Goal: Transaction & Acquisition: Purchase product/service

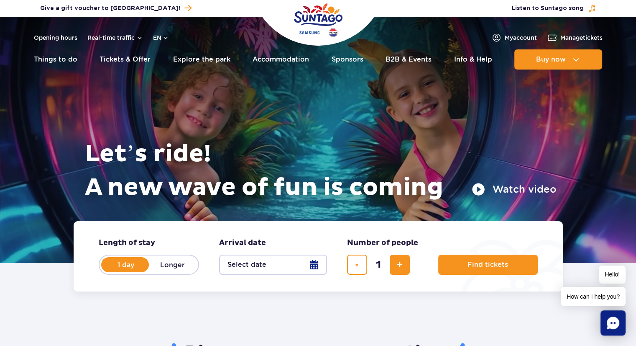
click at [253, 263] on button "Select date" at bounding box center [273, 264] width 108 height 20
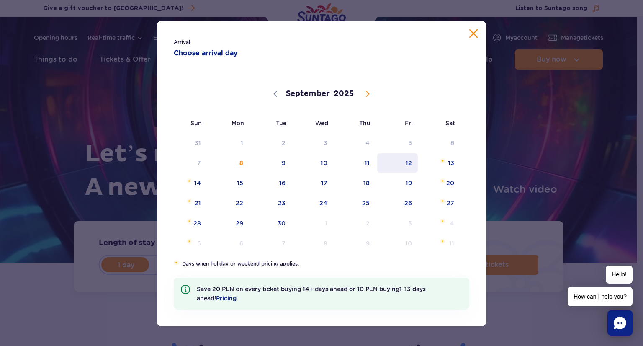
click at [390, 163] on span "12" at bounding box center [397, 162] width 42 height 19
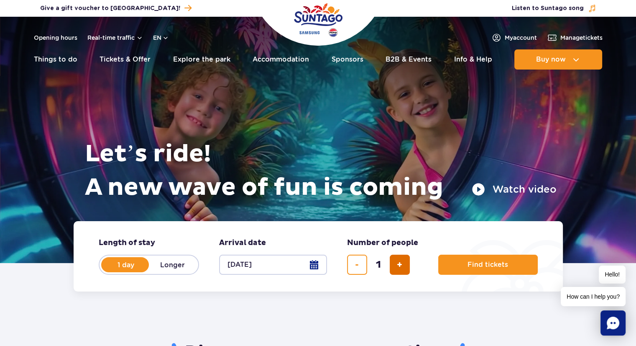
click at [394, 263] on button "add ticket" at bounding box center [400, 264] width 20 height 20
type input "2"
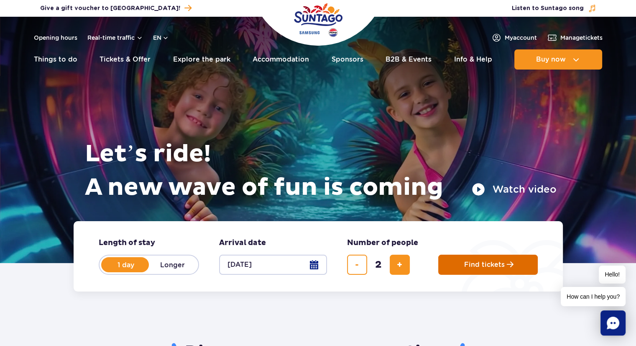
click at [487, 268] on span "Find tickets" at bounding box center [484, 265] width 41 height 8
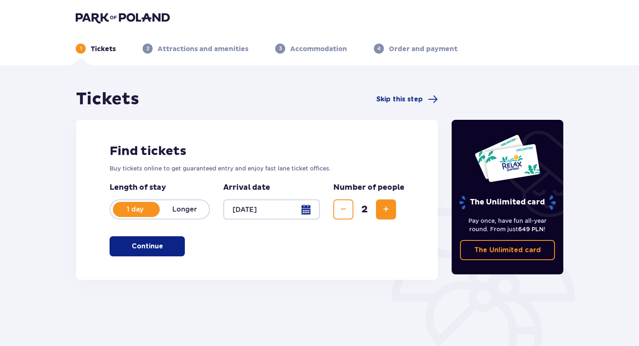
scroll to position [42, 0]
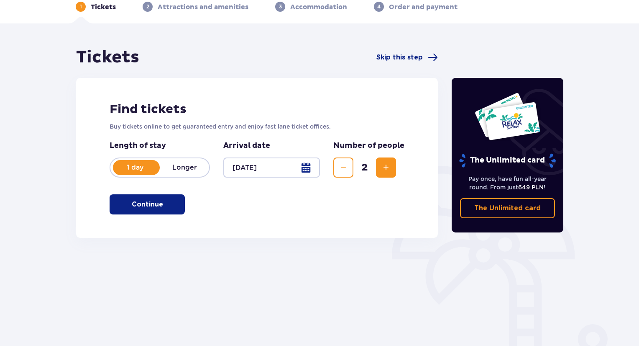
click at [154, 212] on button "Continue" at bounding box center [147, 204] width 75 height 20
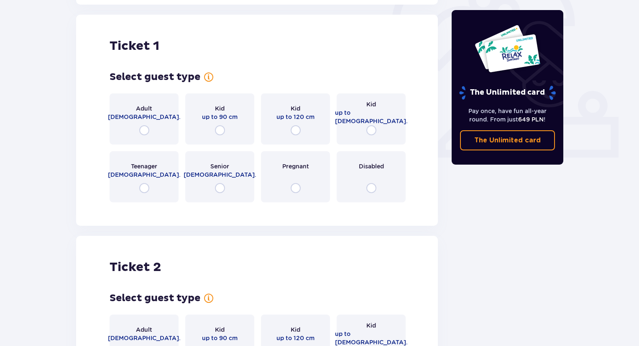
scroll to position [279, 0]
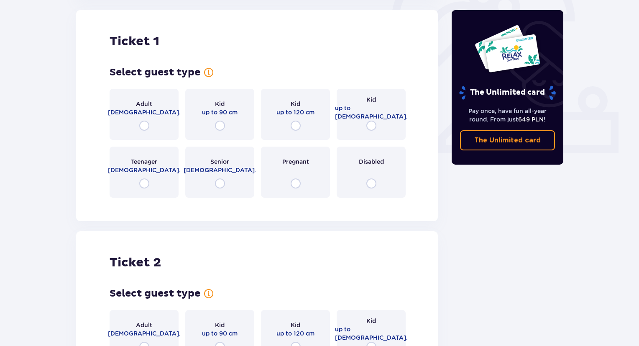
click at [129, 111] on p "18 - 65 y.o." at bounding box center [144, 112] width 73 height 8
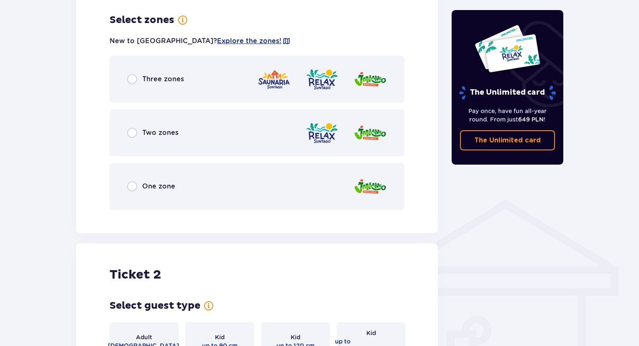
scroll to position [484, 0]
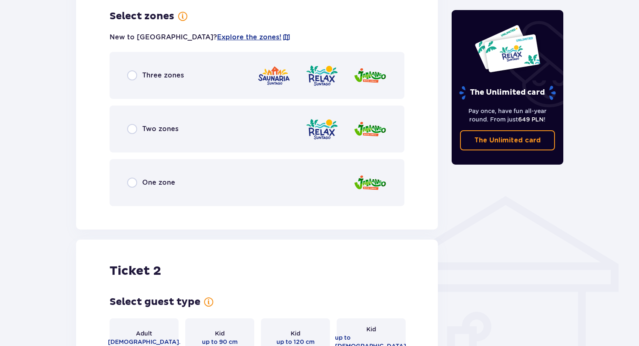
click at [138, 130] on div "Two zones" at bounding box center [152, 129] width 51 height 10
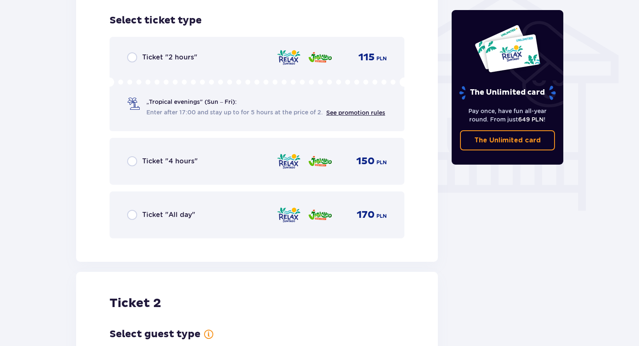
scroll to position [696, 0]
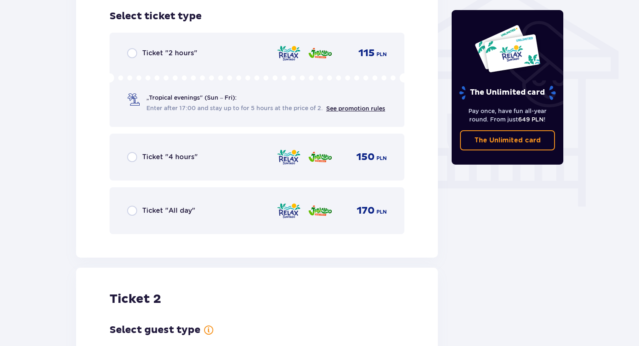
click at [150, 199] on div "Ticket "All day" 170 PLN" at bounding box center [257, 210] width 295 height 47
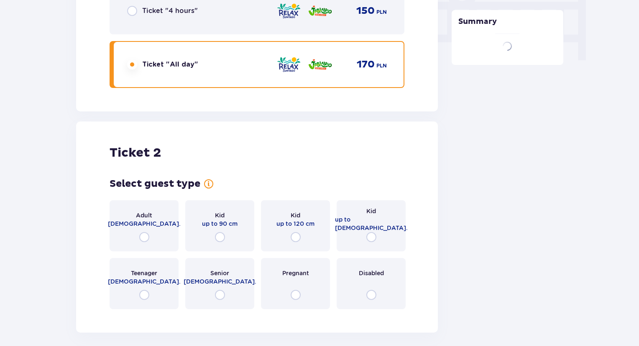
scroll to position [919, 0]
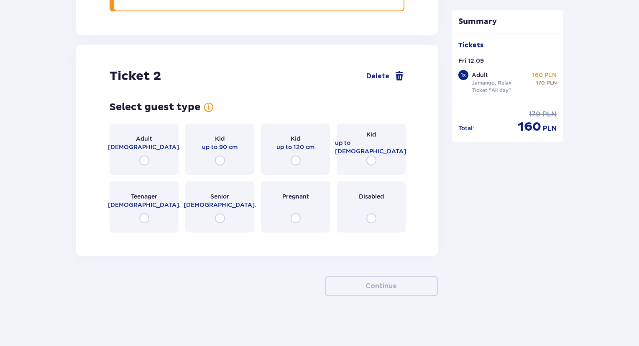
click at [161, 152] on div "Adult 18 - 65 y.o." at bounding box center [144, 148] width 69 height 51
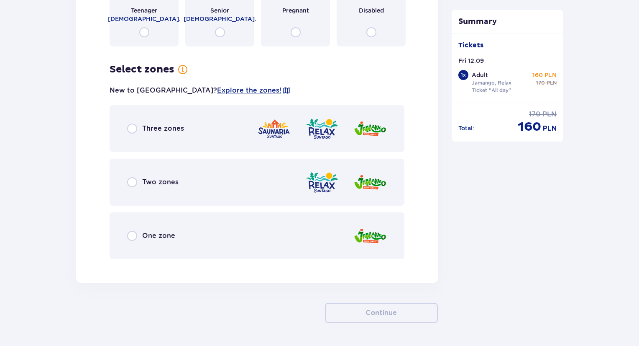
scroll to position [1131, 0]
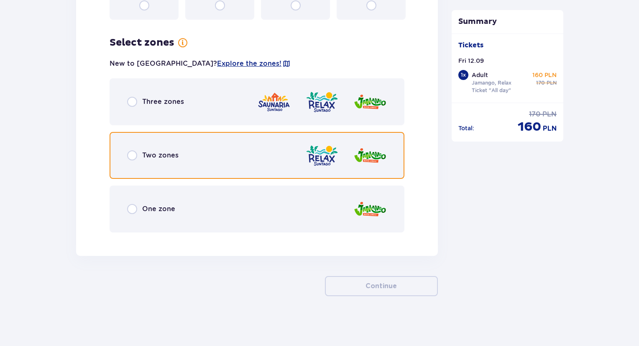
click at [134, 156] on input "radio" at bounding box center [132, 155] width 10 height 10
radio input "true"
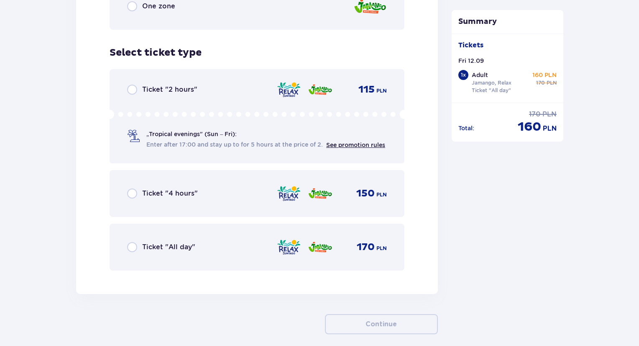
scroll to position [1370, 0]
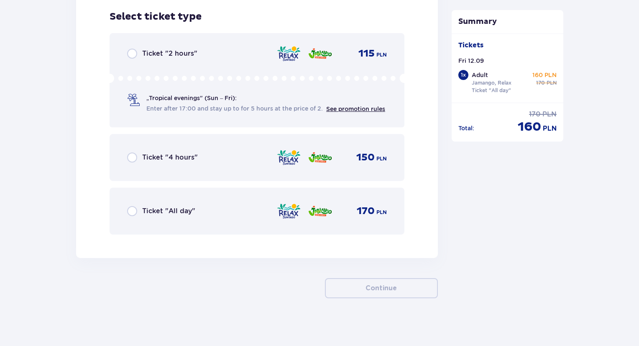
click at [138, 206] on div "Ticket "All day"" at bounding box center [161, 211] width 68 height 10
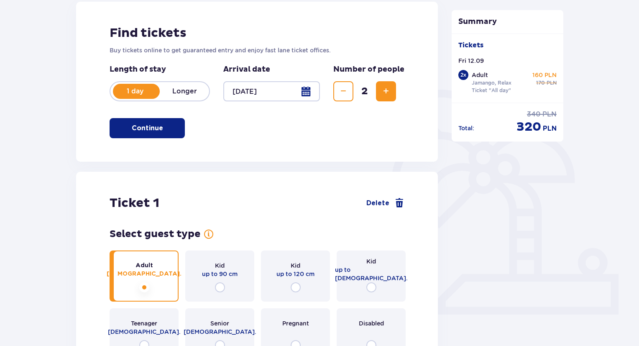
scroll to position [0, 0]
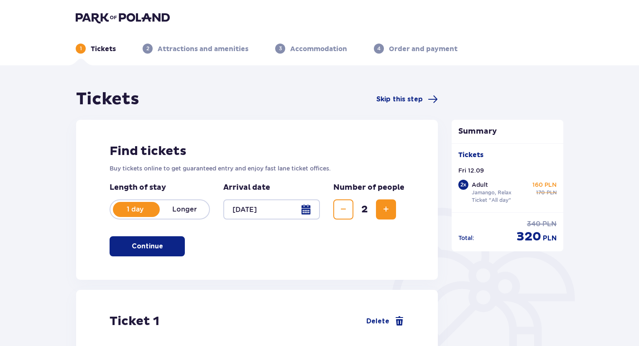
click at [136, 5] on header "1 Tickets 2 Attractions and amenities 3 Accommodation 4 Order and payment" at bounding box center [319, 32] width 639 height 65
click at [130, 19] on img at bounding box center [123, 18] width 94 height 12
